Goal: Task Accomplishment & Management: Manage account settings

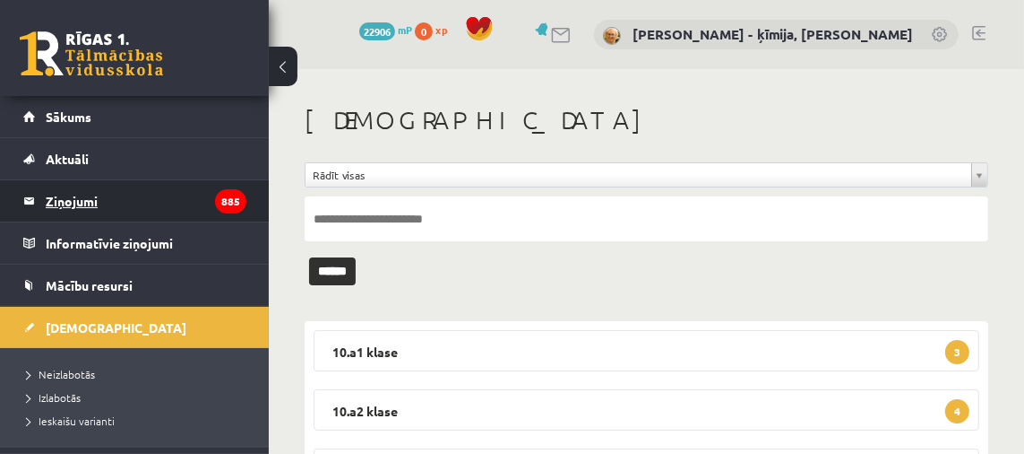
click at [90, 198] on legend "Ziņojumi 885" at bounding box center [146, 200] width 201 height 41
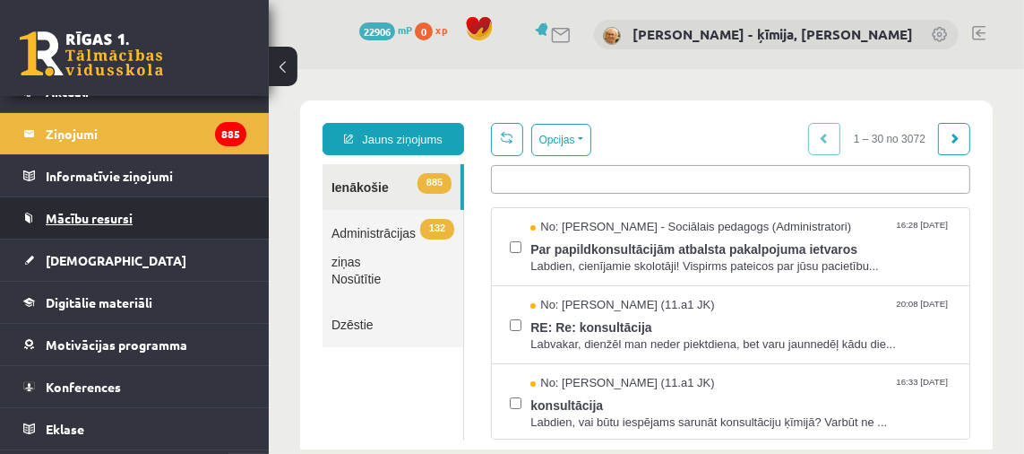
scroll to position [69, 0]
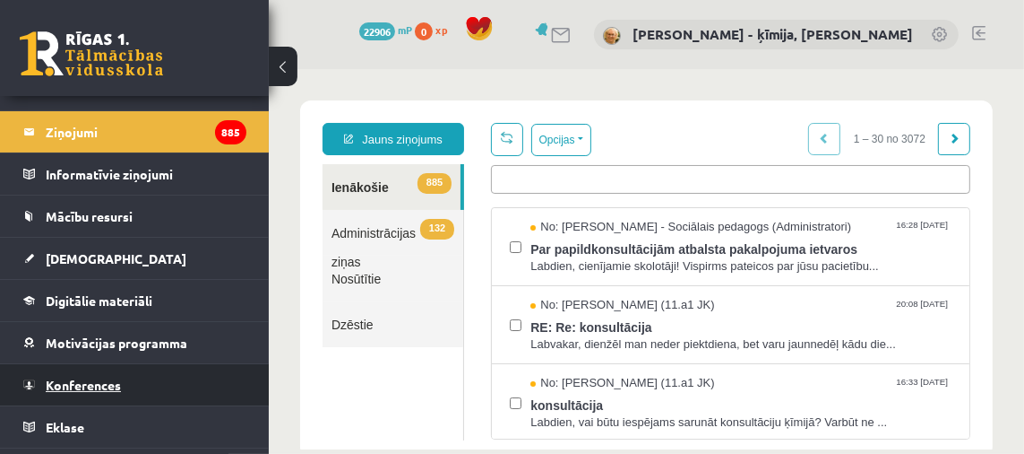
click at [99, 384] on span "Konferences" at bounding box center [83, 384] width 75 height 16
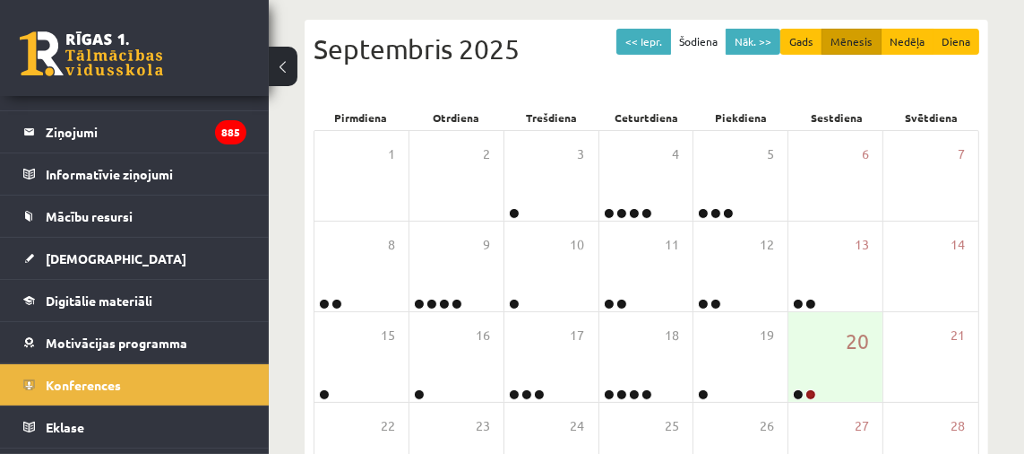
scroll to position [266, 0]
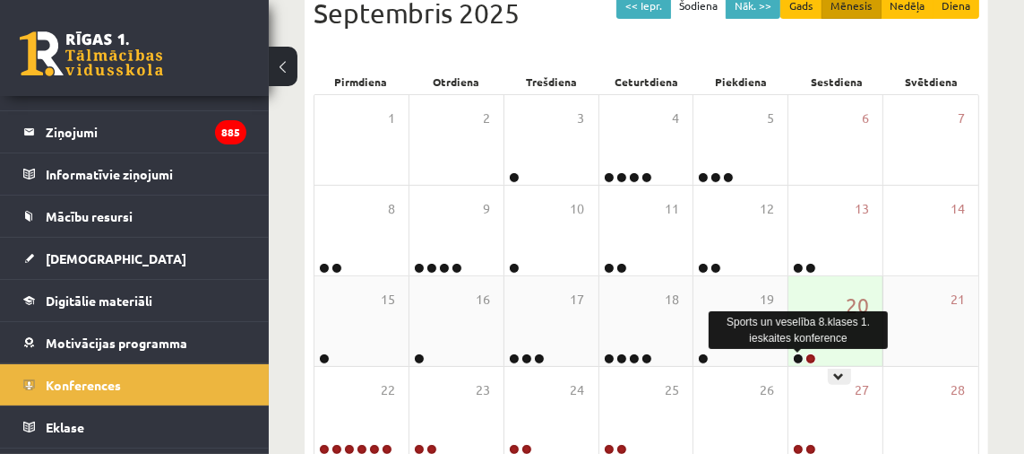
click at [799, 359] on link at bounding box center [798, 358] width 11 height 11
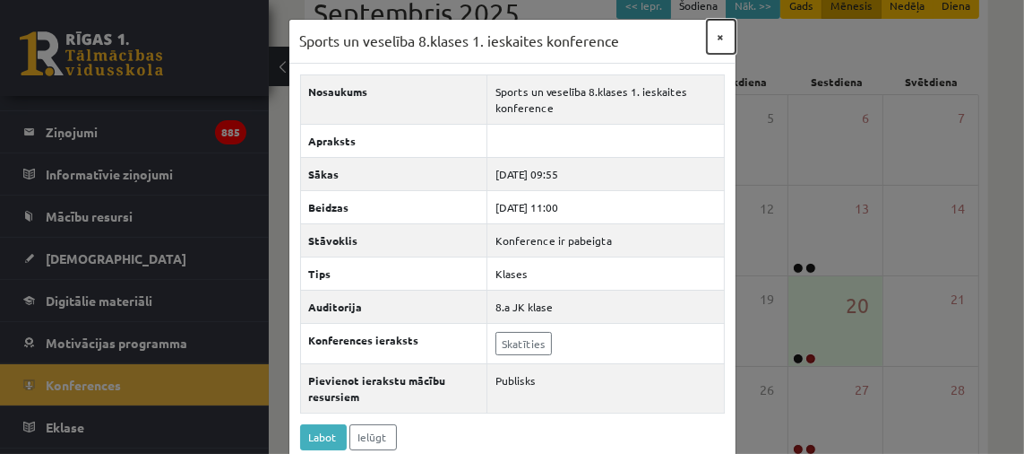
drag, startPoint x: 721, startPoint y: 36, endPoint x: 726, endPoint y: 47, distance: 12.0
click at [721, 36] on button "×" at bounding box center [721, 37] width 29 height 34
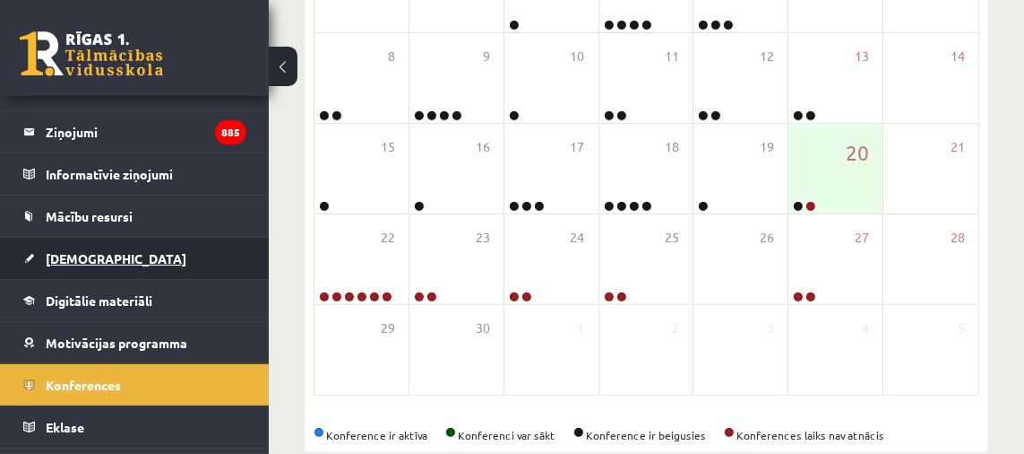
scroll to position [418, 0]
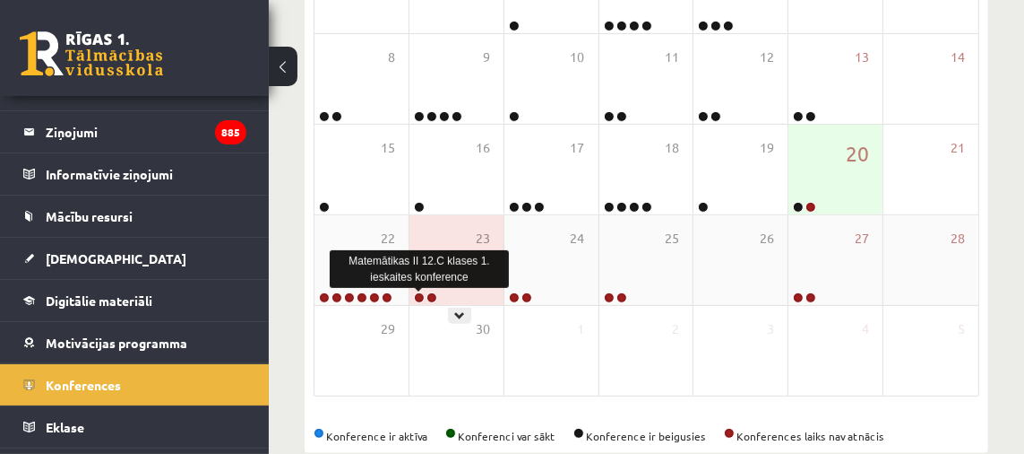
click at [418, 297] on link at bounding box center [419, 297] width 11 height 11
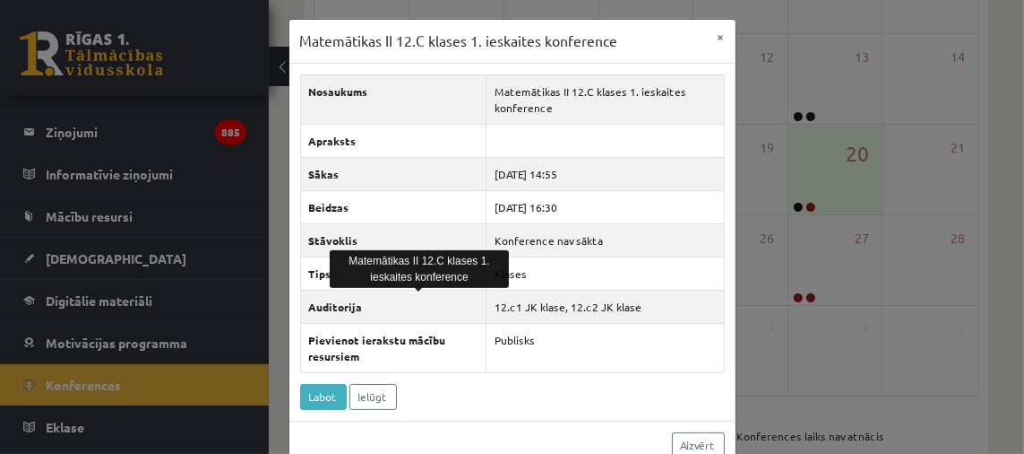
click at [229, 292] on div "Matemātikas II 12.C klases 1. ieskaites konference × Nosaukums Matemātikas II 1…" at bounding box center [512, 227] width 1024 height 454
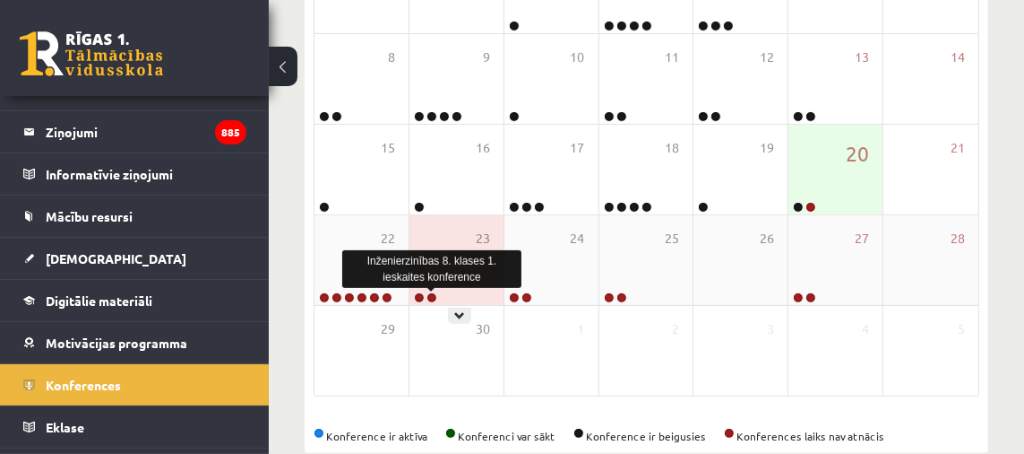
click at [431, 298] on link at bounding box center [432, 297] width 11 height 11
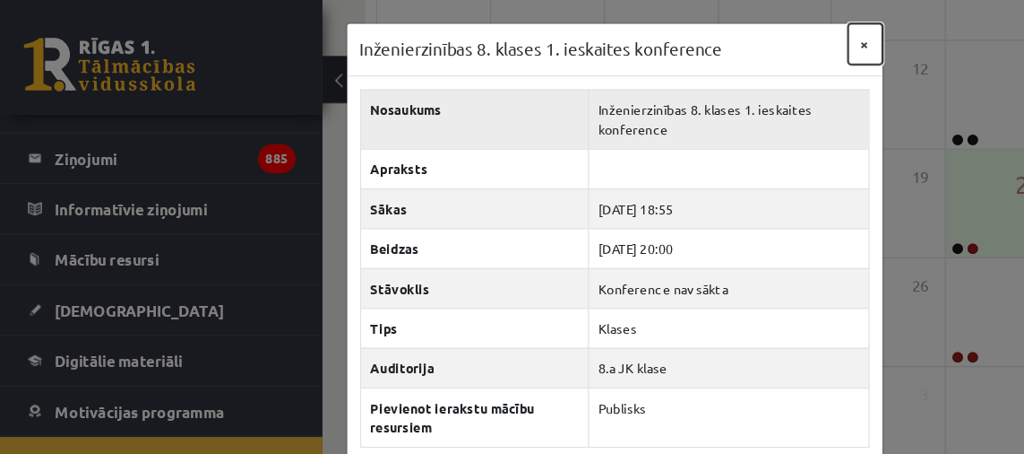
drag, startPoint x: 723, startPoint y: 38, endPoint x: 694, endPoint y: 72, distance: 45.1
click at [723, 38] on button "×" at bounding box center [721, 37] width 29 height 34
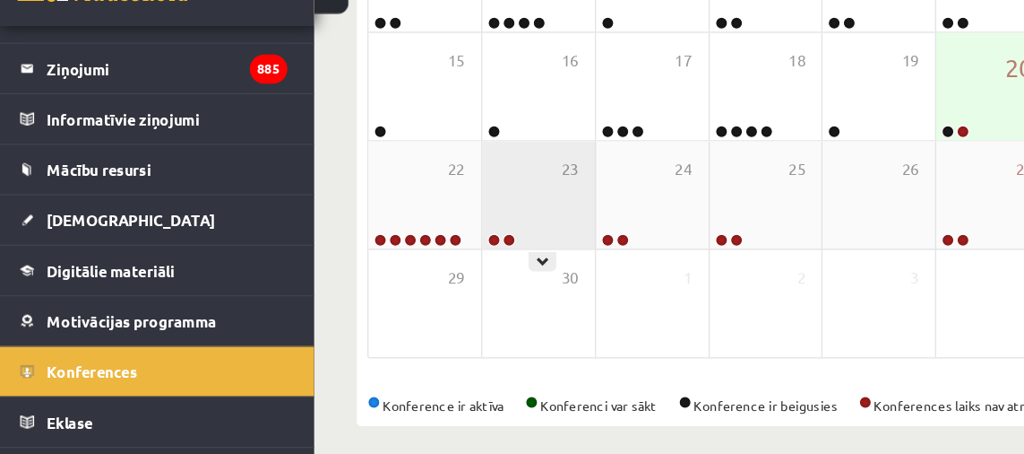
scroll to position [454, 0]
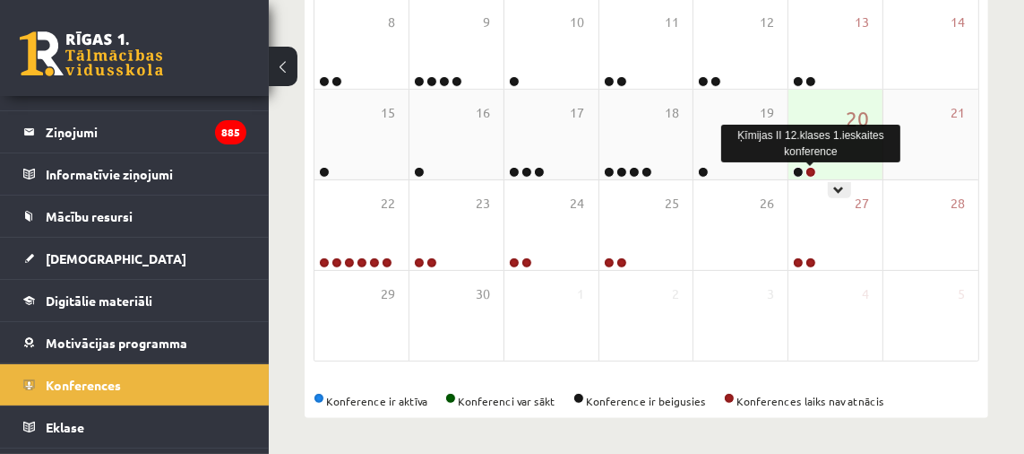
click at [810, 169] on link at bounding box center [811, 172] width 11 height 11
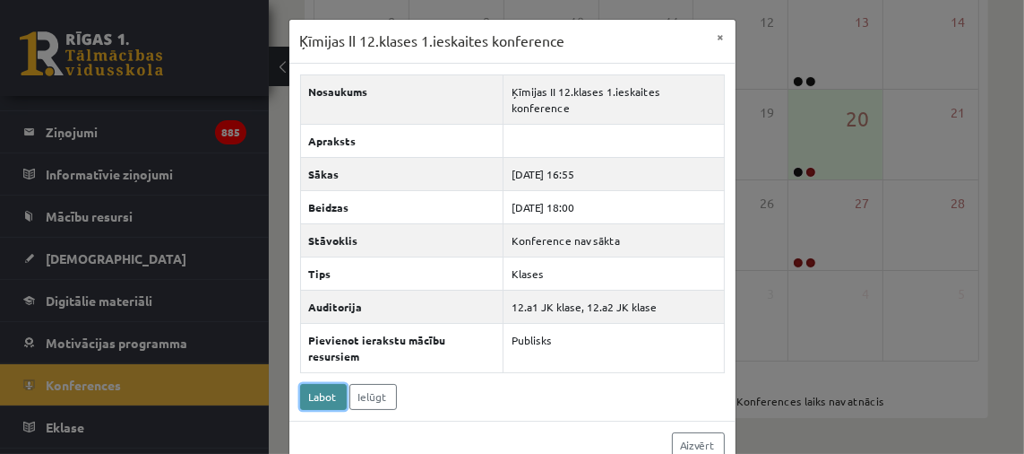
click at [322, 384] on link "Labot" at bounding box center [323, 397] width 47 height 26
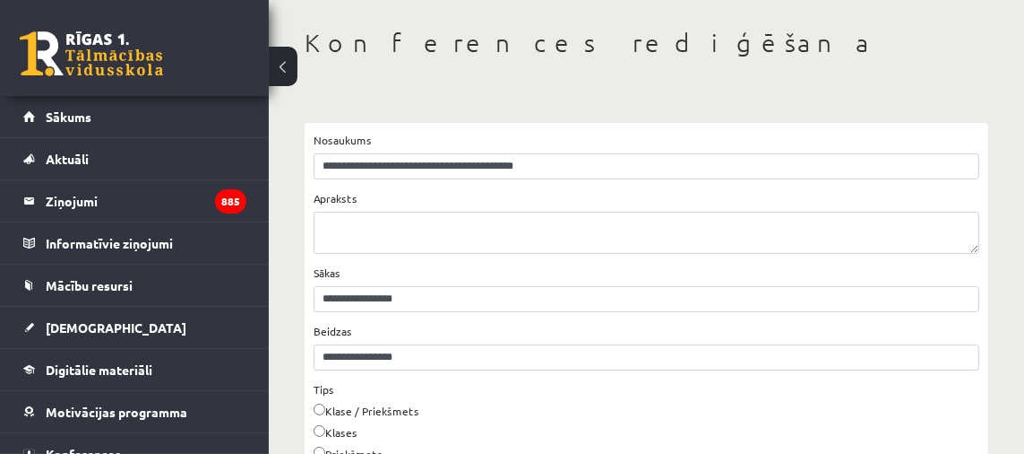
scroll to position [83, 0]
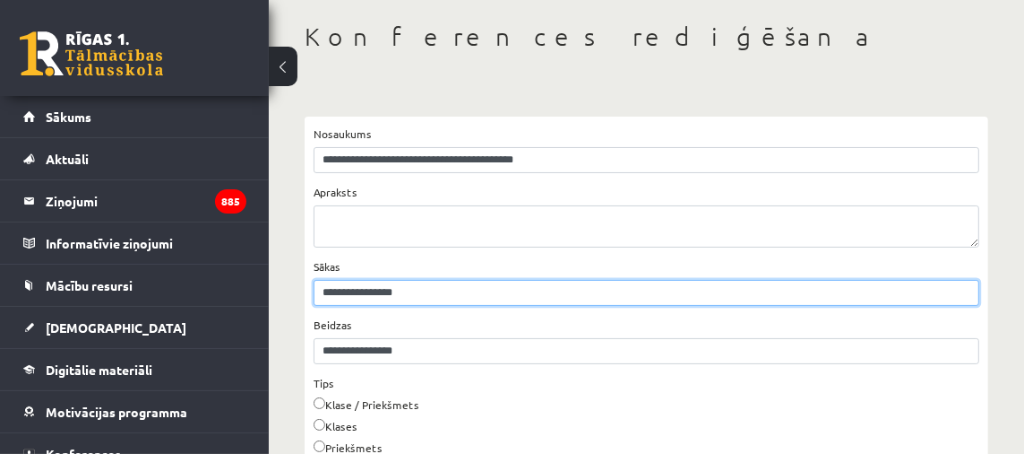
click at [413, 294] on input "**********" at bounding box center [647, 293] width 666 height 26
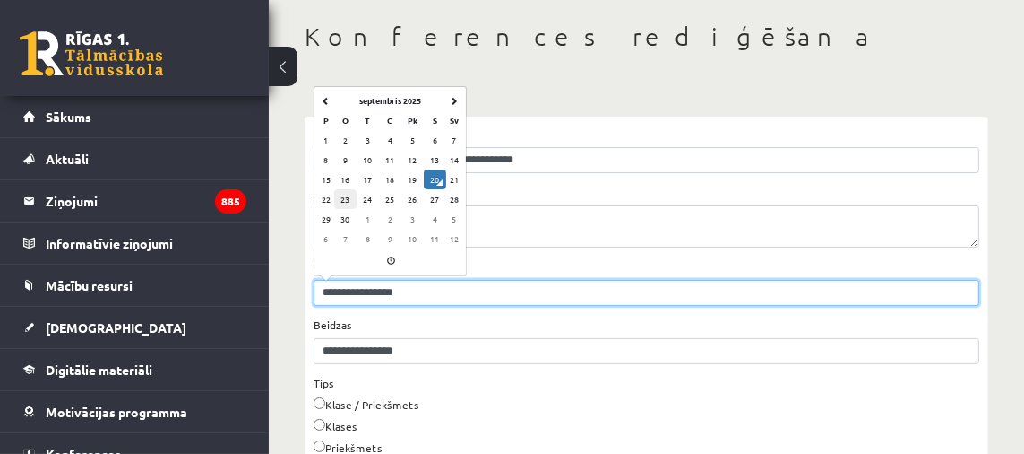
click at [347, 199] on td "23" at bounding box center [345, 199] width 22 height 20
type input "**********"
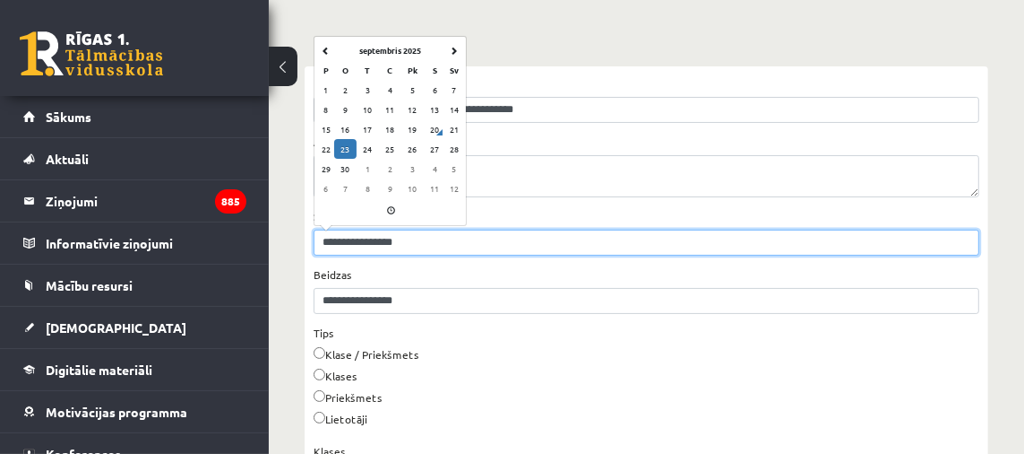
scroll to position [134, 0]
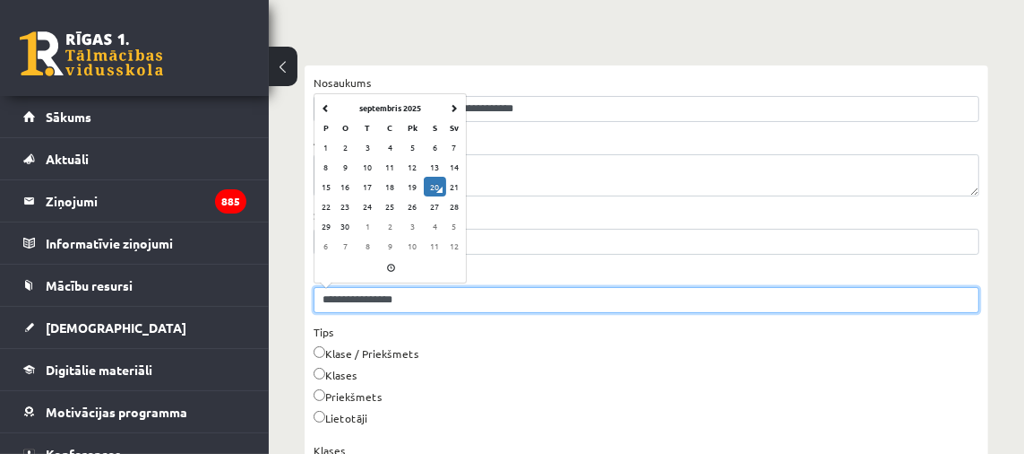
click at [391, 301] on input "**********" at bounding box center [647, 300] width 666 height 26
click at [342, 205] on td "23" at bounding box center [345, 206] width 22 height 20
type input "**********"
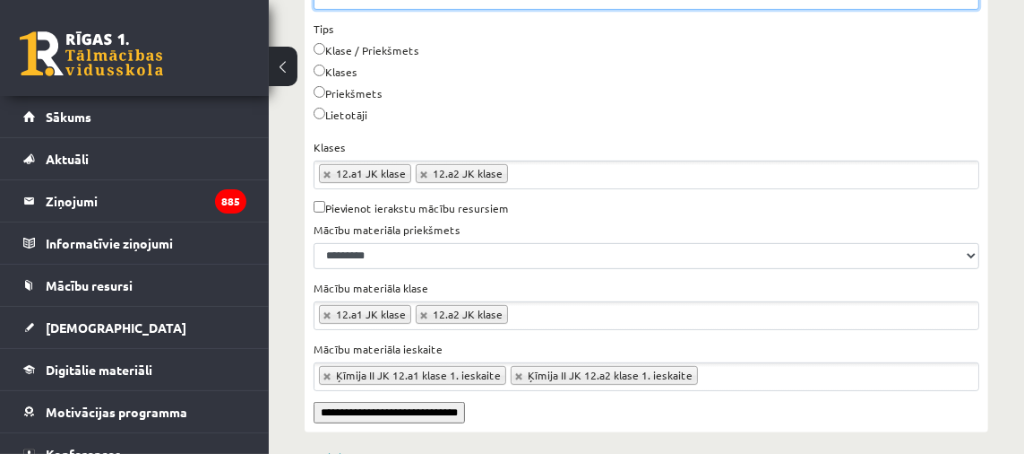
scroll to position [484, 0]
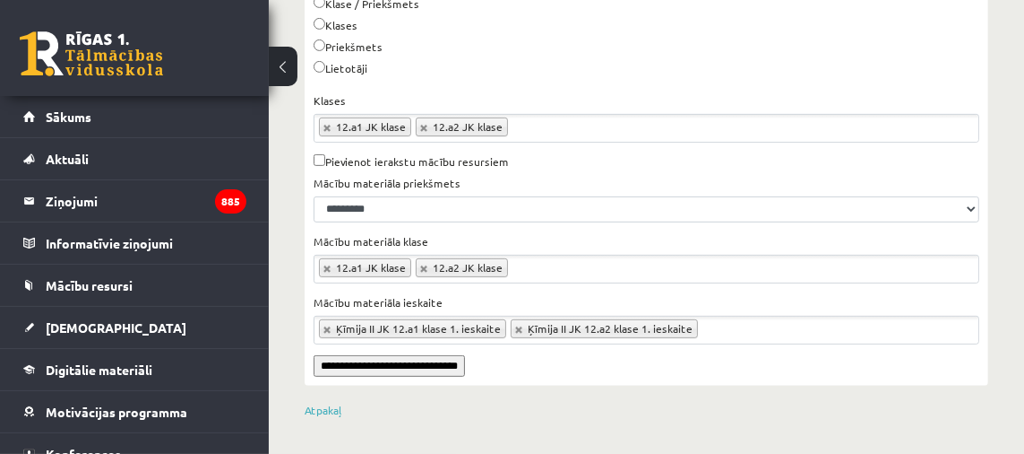
click at [425, 365] on input "**********" at bounding box center [389, 366] width 151 height 22
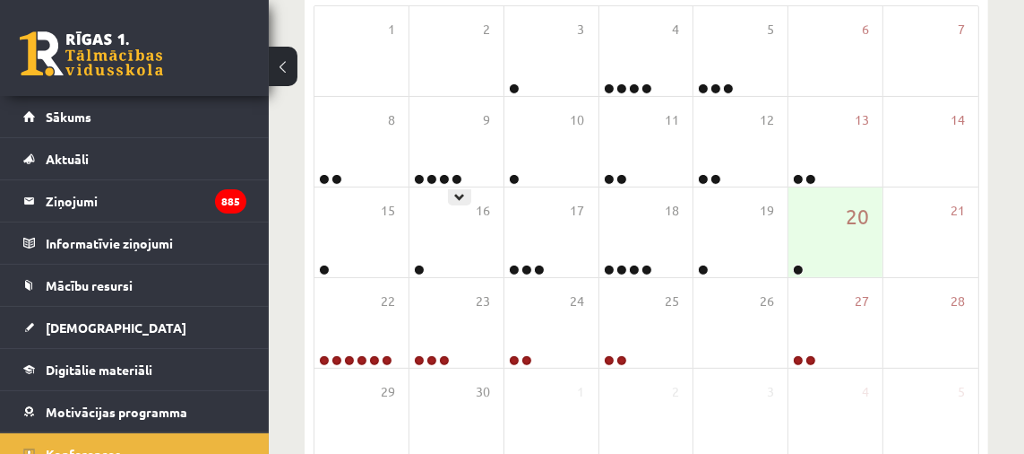
scroll to position [355, 0]
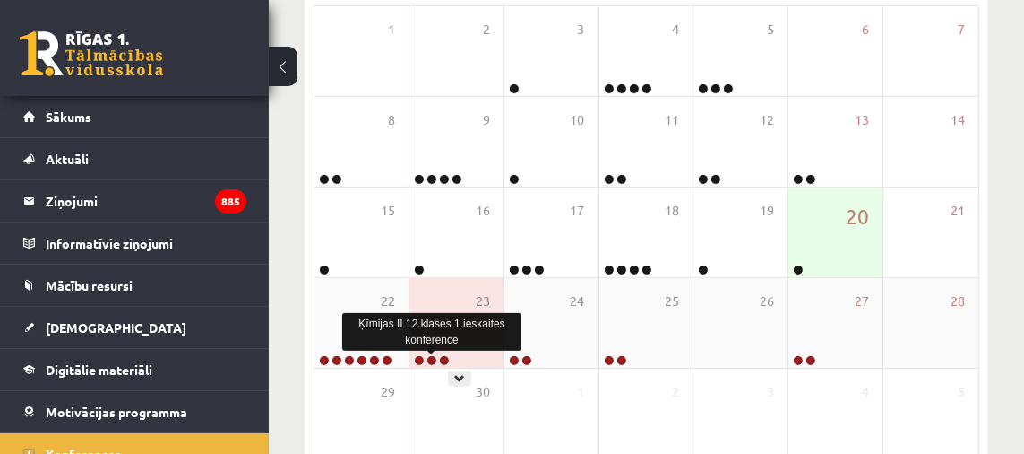
click at [429, 359] on link at bounding box center [432, 360] width 11 height 11
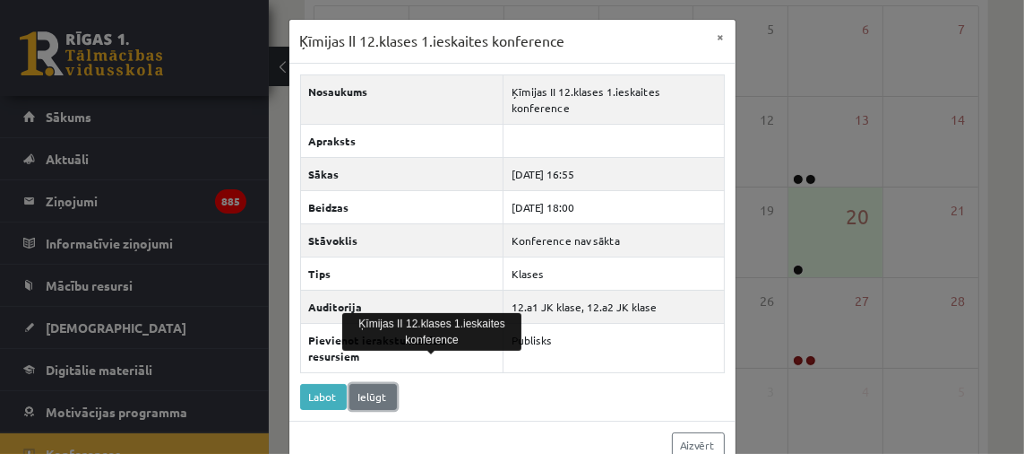
click at [368, 384] on link "Ielūgt" at bounding box center [374, 397] width 48 height 26
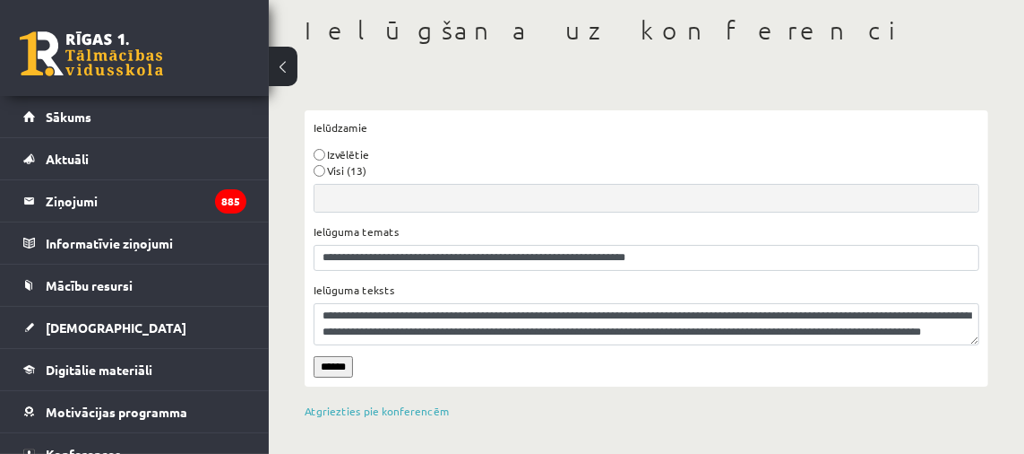
scroll to position [15, 0]
click at [333, 368] on input "******" at bounding box center [333, 367] width 39 height 22
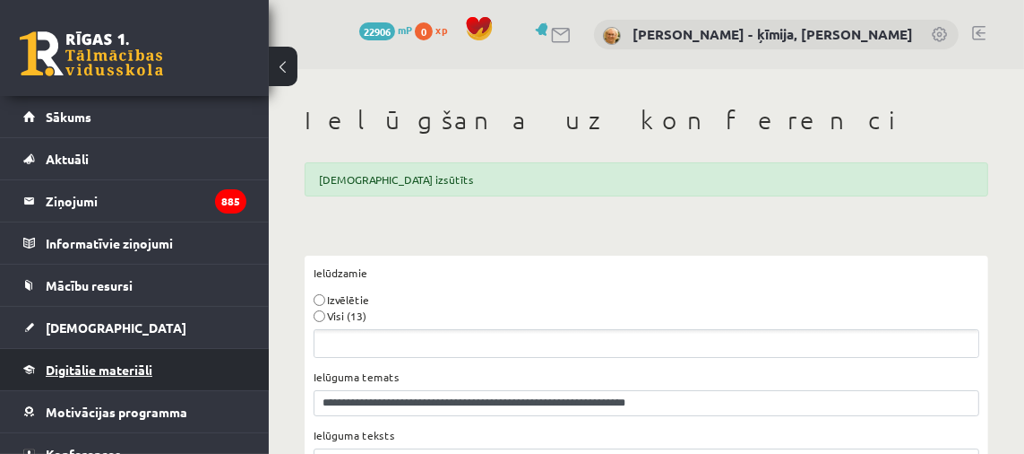
scroll to position [105, 0]
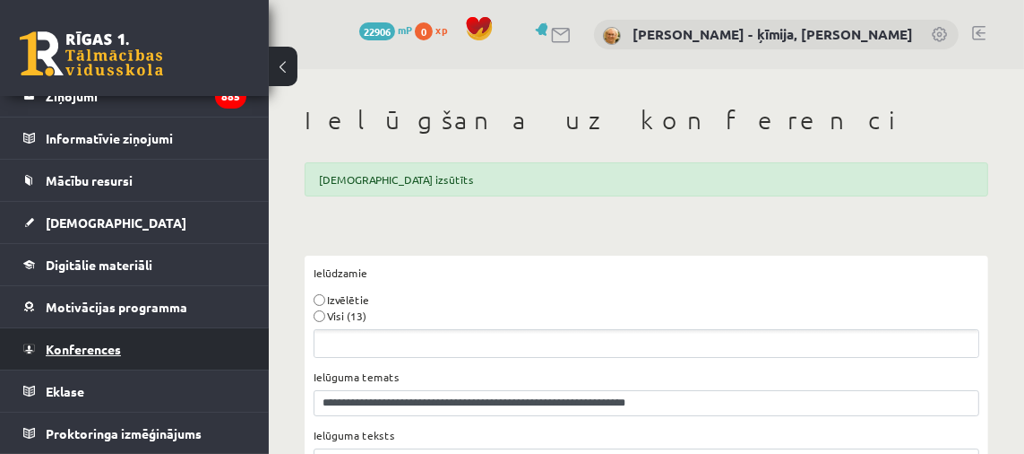
click at [91, 350] on span "Konferences" at bounding box center [83, 349] width 75 height 16
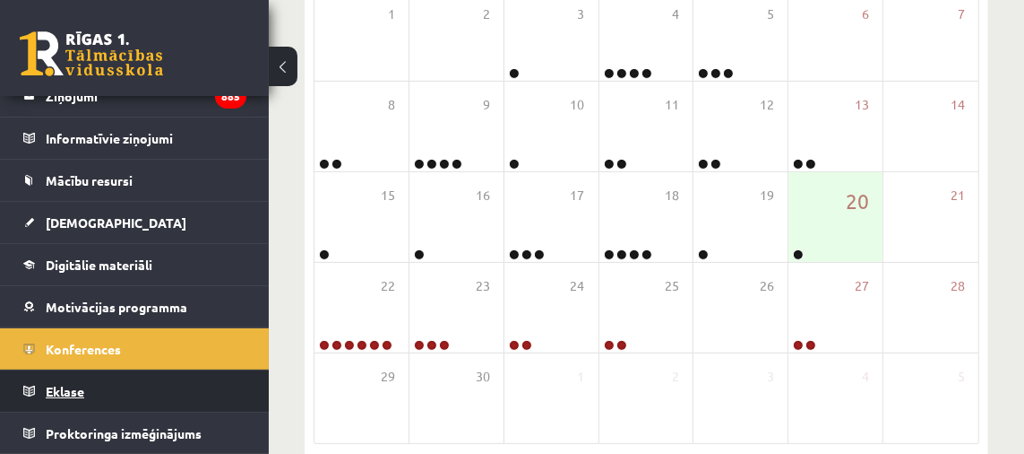
scroll to position [361, 0]
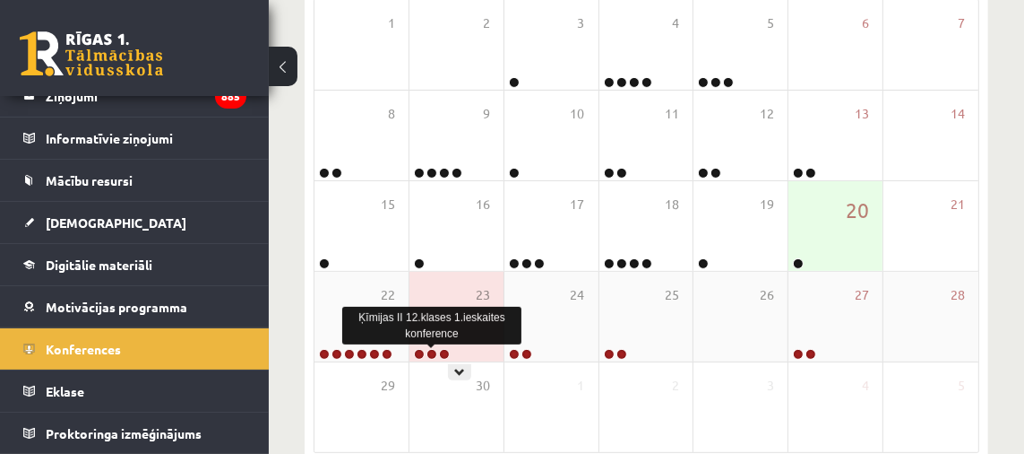
click at [432, 352] on link at bounding box center [432, 354] width 11 height 11
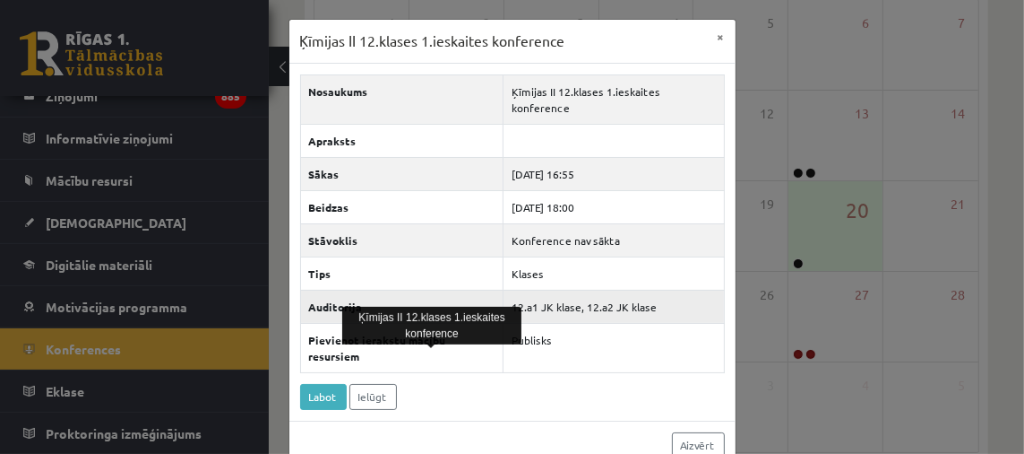
scroll to position [3, 0]
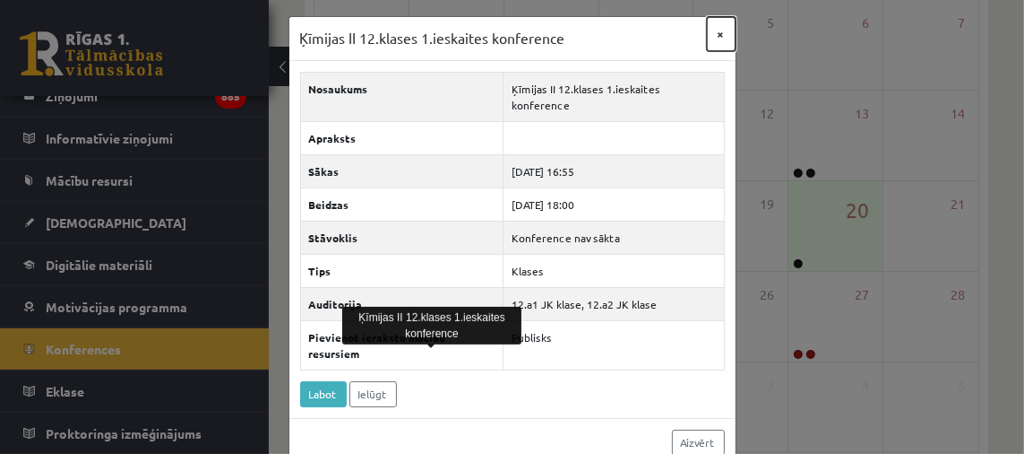
click at [721, 33] on button "×" at bounding box center [721, 34] width 29 height 34
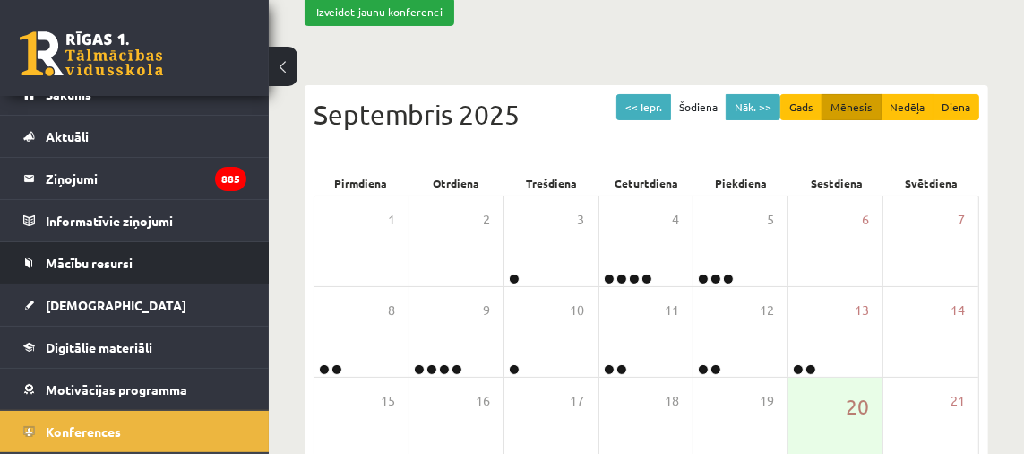
scroll to position [0, 0]
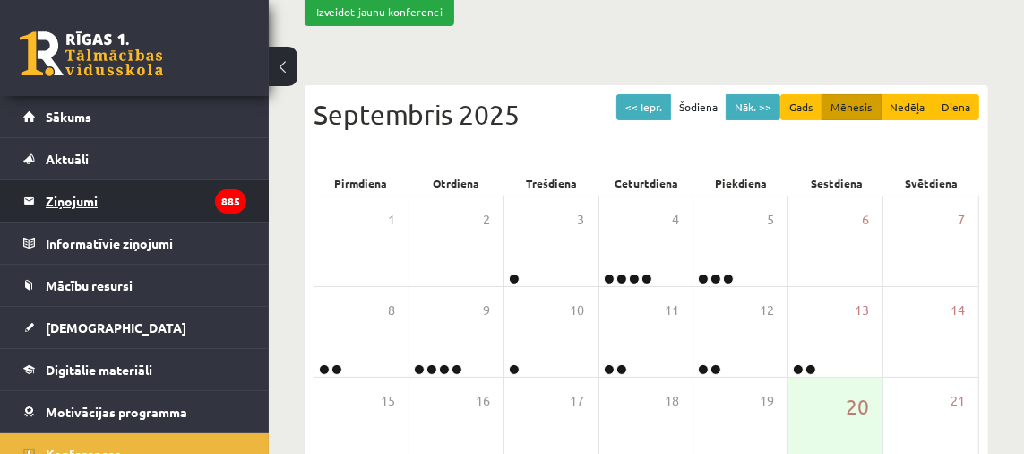
click at [66, 196] on legend "Ziņojumi 885" at bounding box center [146, 200] width 201 height 41
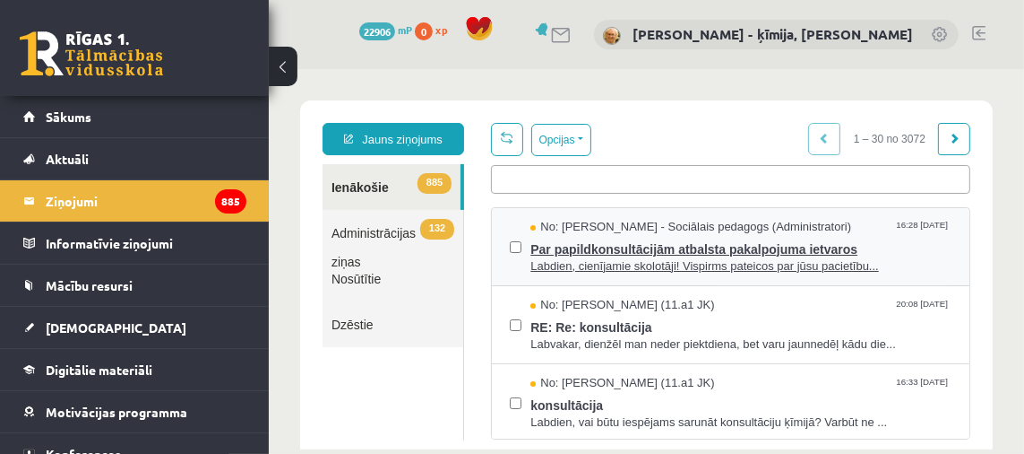
click at [760, 247] on span "Par papildkonsultācijām atbalsta pakalpojuma ietvaros" at bounding box center [740, 246] width 421 height 22
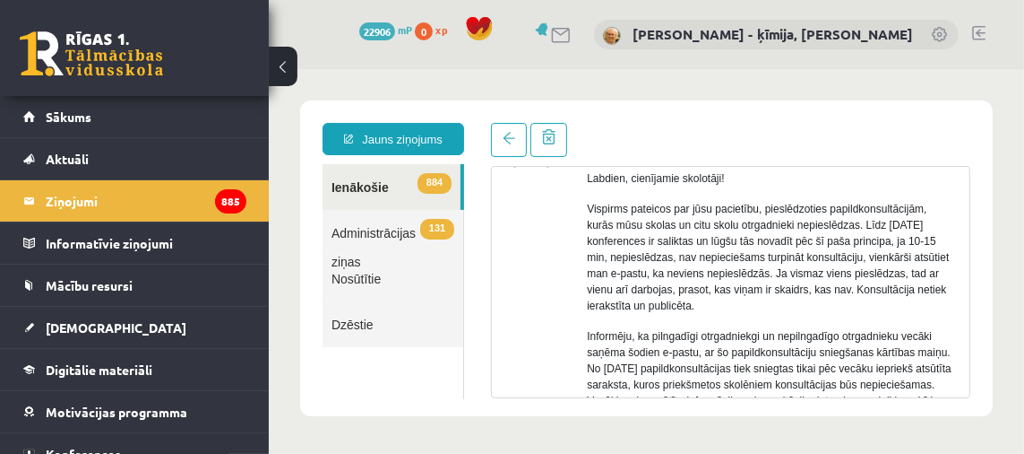
scroll to position [122, 0]
